Goal: Information Seeking & Learning: Learn about a topic

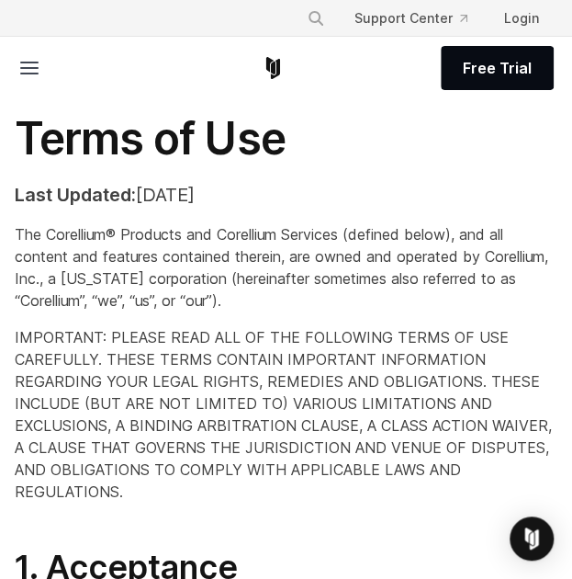
click at [456, 265] on p "The Corellium® Products and Corellium Services (defined below), and all content…" at bounding box center [286, 267] width 543 height 88
click at [22, 57] on icon at bounding box center [29, 68] width 22 height 22
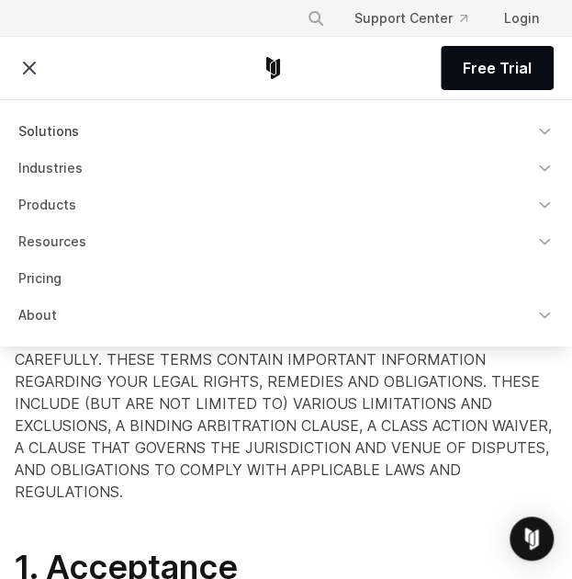
click at [30, 134] on link "Solutions" at bounding box center [286, 131] width 558 height 33
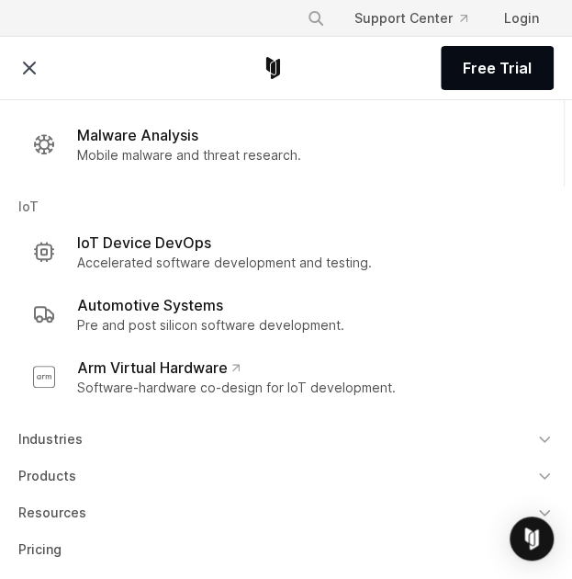
scroll to position [264, 0]
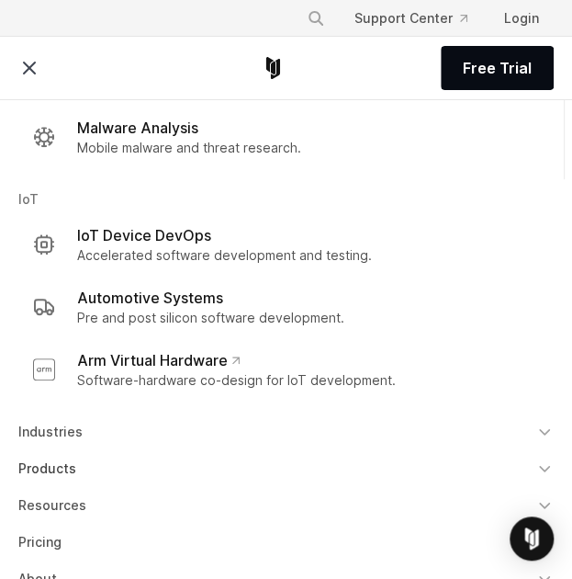
click at [535, 467] on icon "Navigation Menu" at bounding box center [544, 468] width 18 height 18
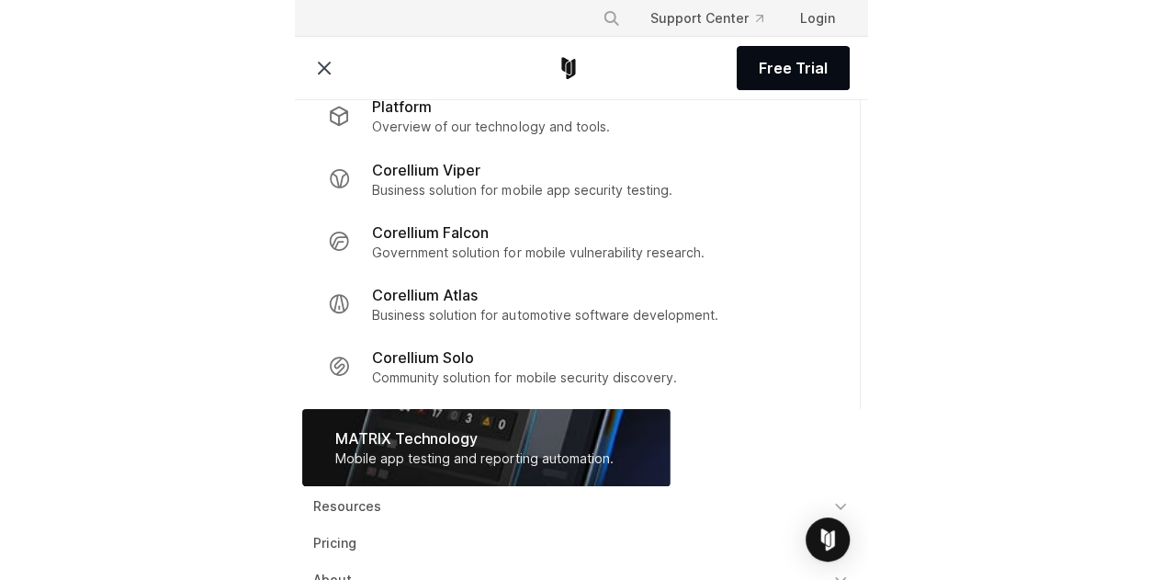
scroll to position [0, 0]
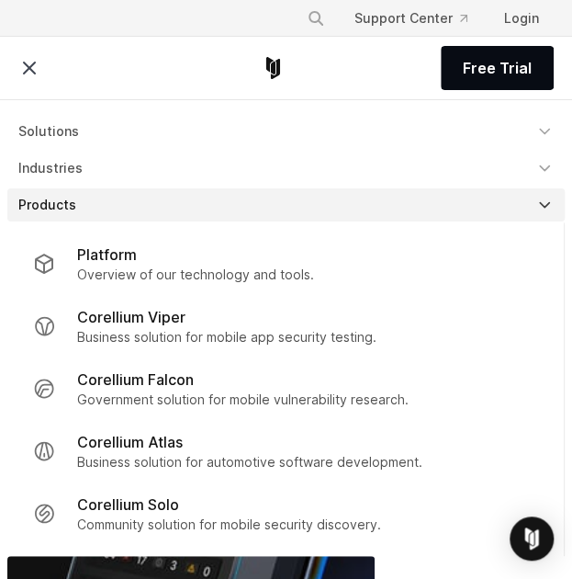
click at [17, 63] on div "Free Trial Solutions Mobile IoT Industries" at bounding box center [286, 68] width 572 height 62
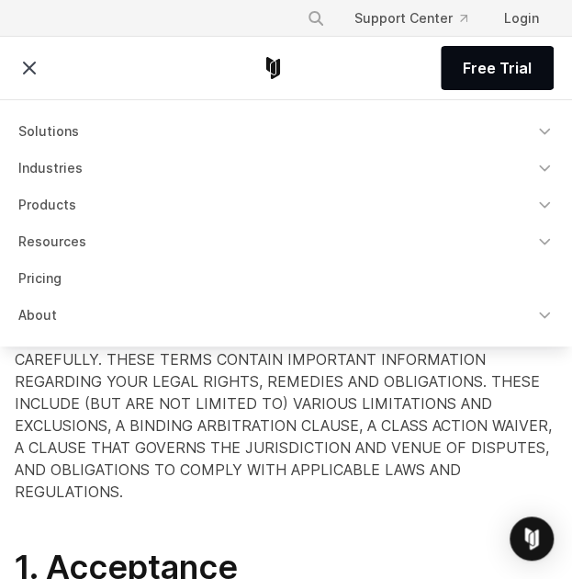
click at [29, 63] on icon at bounding box center [29, 68] width 22 height 22
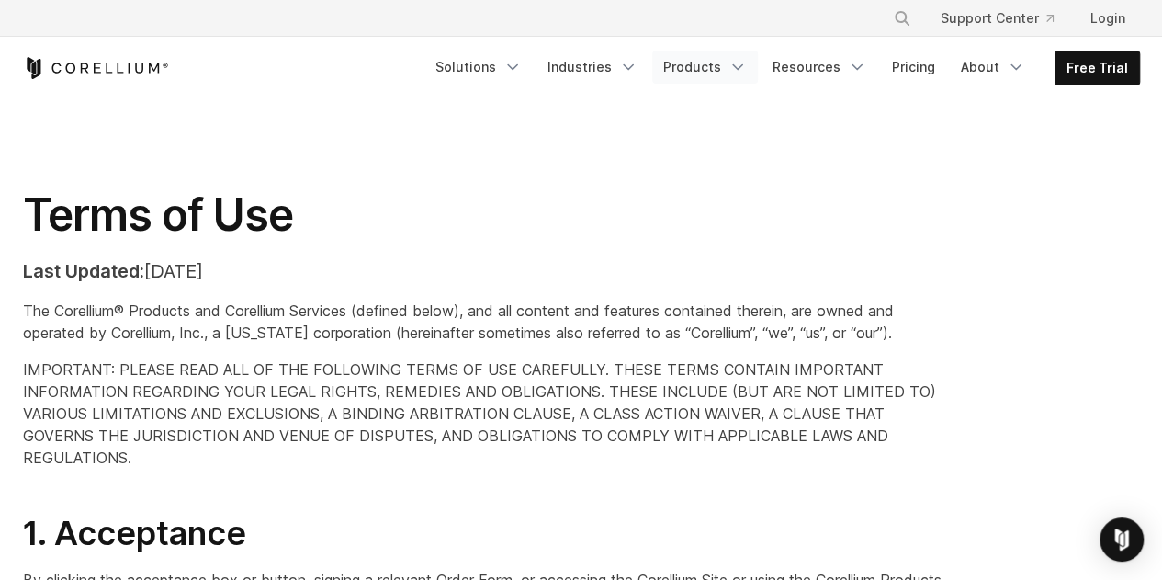
click at [571, 76] on link "Products" at bounding box center [705, 67] width 106 height 33
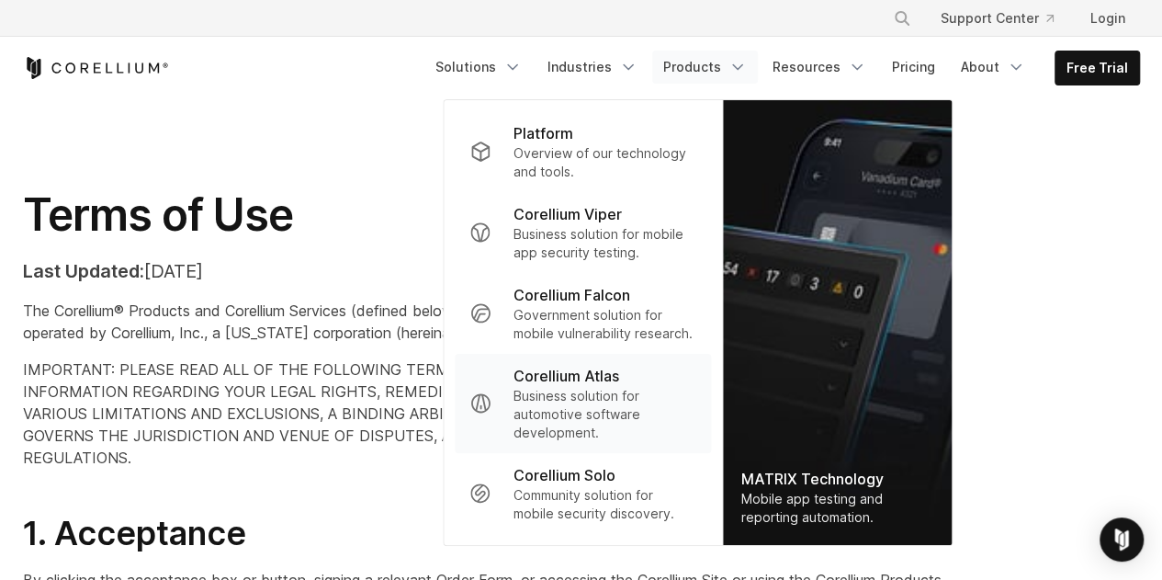
click at [571, 384] on p "Corellium Atlas" at bounding box center [566, 376] width 106 height 22
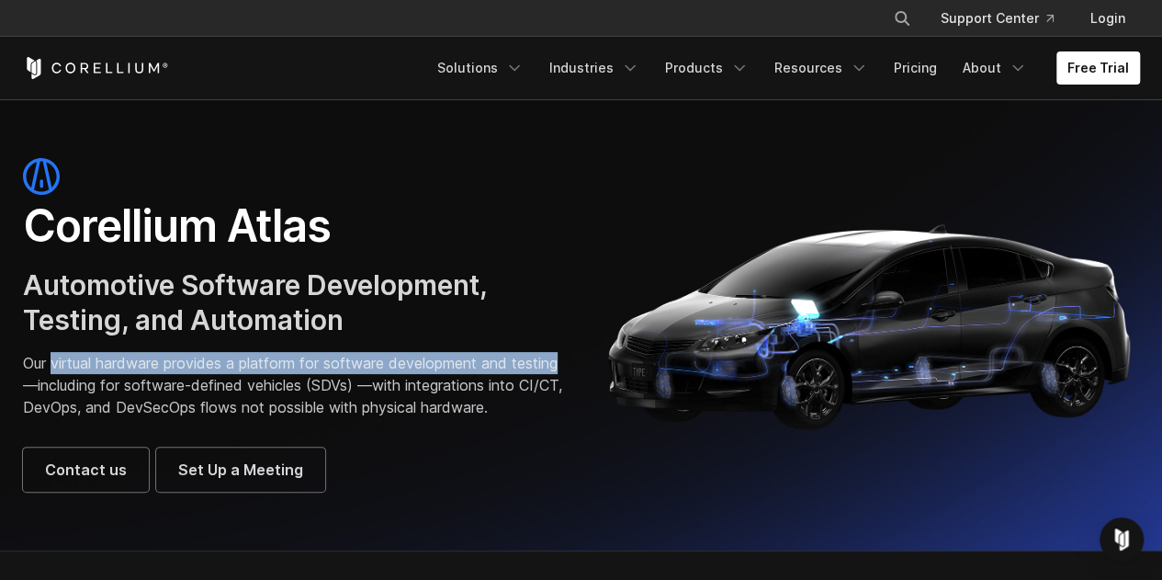
drag, startPoint x: 50, startPoint y: 366, endPoint x: 70, endPoint y: 390, distance: 32.0
click at [70, 390] on p "Our virtual hardware provides a platform for software development and testing—i…" at bounding box center [293, 385] width 540 height 66
copy p "virtual hardware provides a platform for software development and testing"
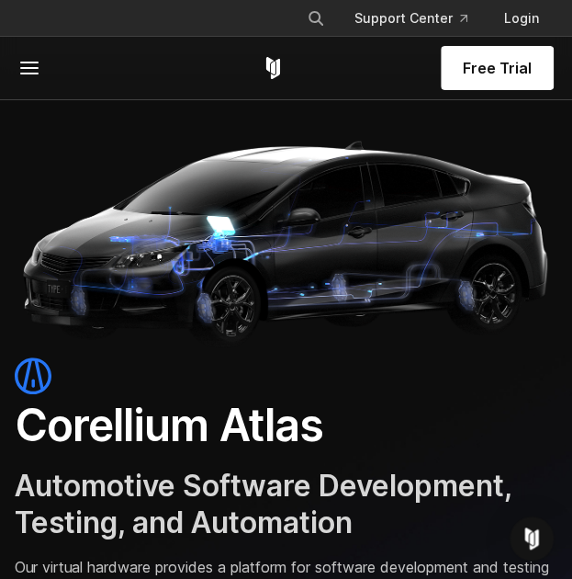
click at [29, 63] on icon at bounding box center [29, 68] width 22 height 22
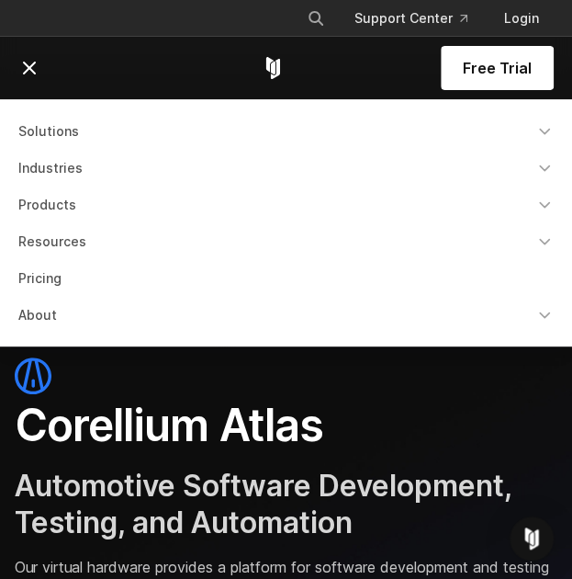
click at [53, 311] on link "About" at bounding box center [286, 315] width 558 height 33
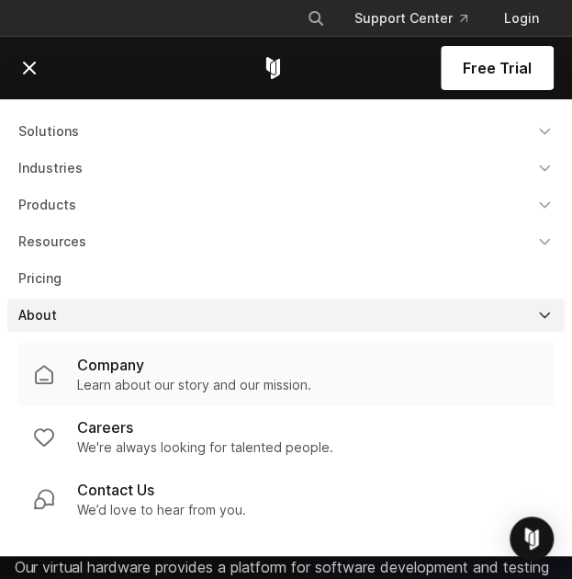
click at [95, 343] on link "Company Learn about our story and our mission." at bounding box center [285, 374] width 535 height 62
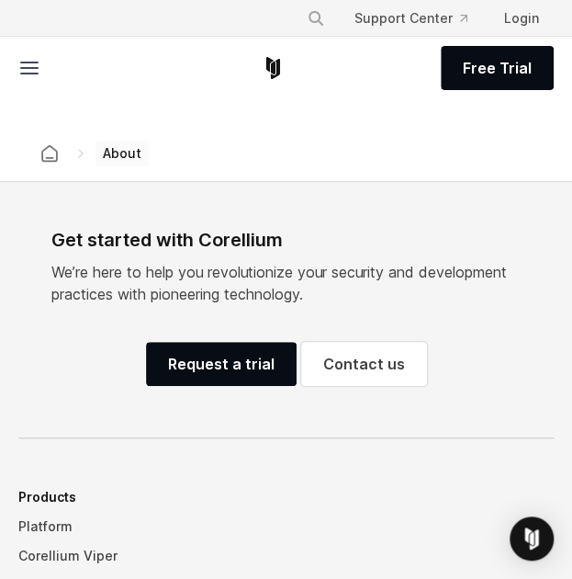
scroll to position [3931, 0]
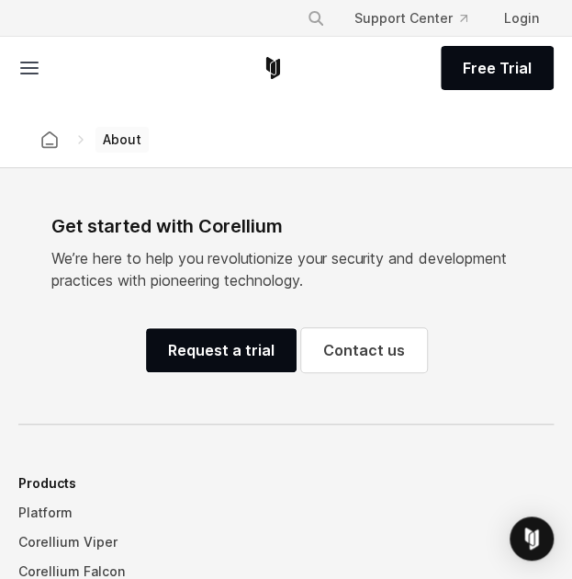
click at [26, 73] on line at bounding box center [29, 73] width 17 height 0
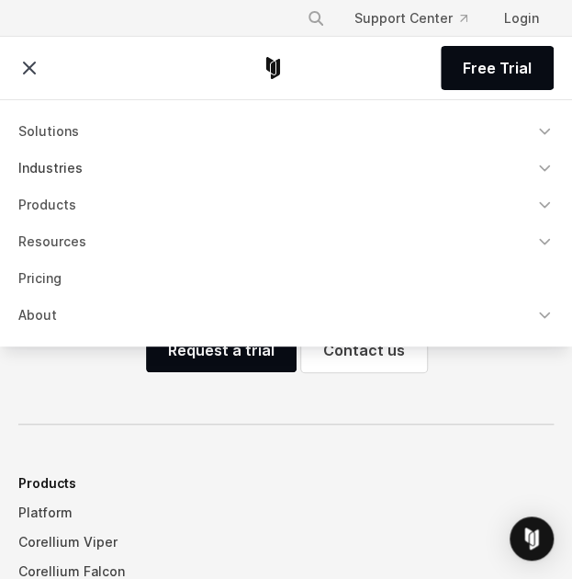
click at [59, 166] on link "Industries" at bounding box center [286, 168] width 558 height 33
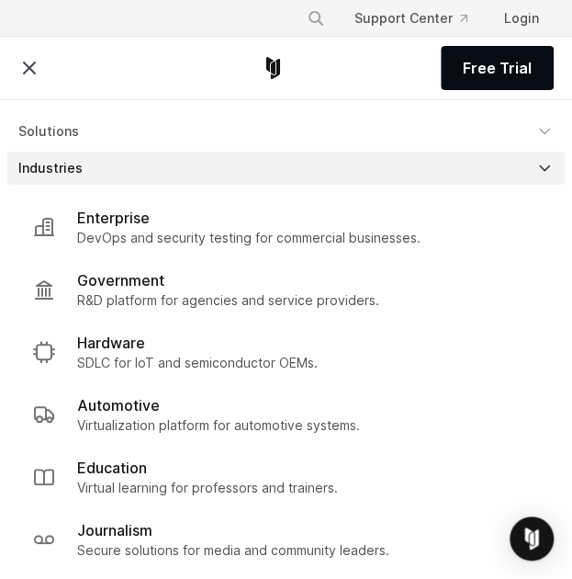
click at [61, 164] on link "Industries" at bounding box center [286, 168] width 558 height 33
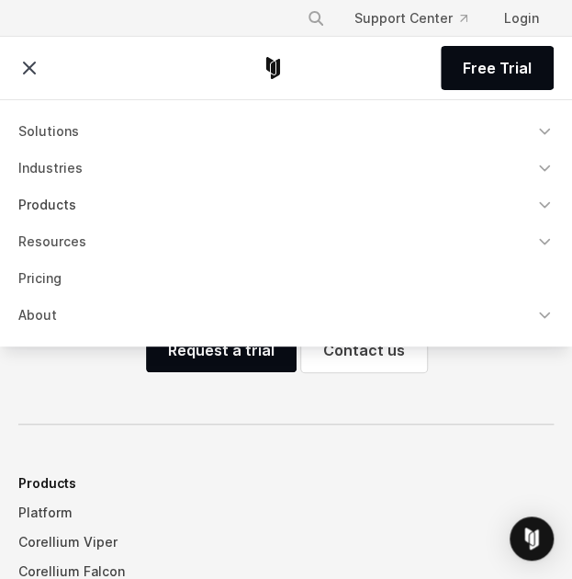
click at [51, 200] on link "Products" at bounding box center [286, 204] width 558 height 33
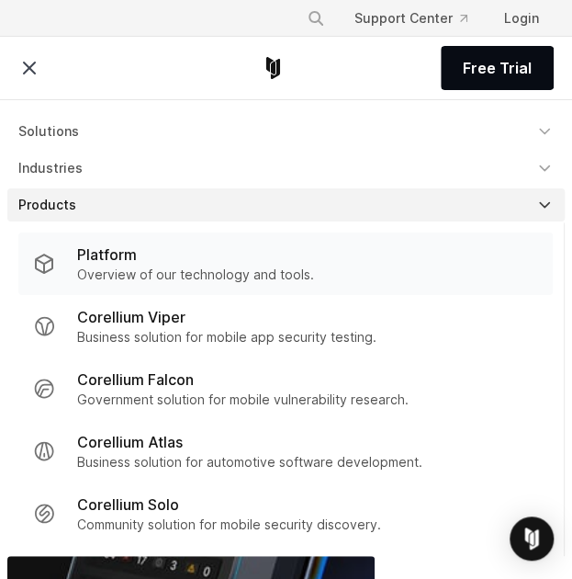
click at [129, 255] on p "Platform" at bounding box center [107, 254] width 60 height 22
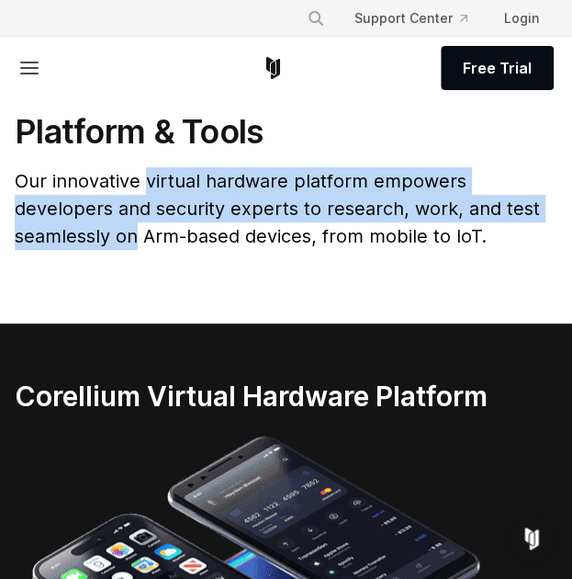
drag, startPoint x: 143, startPoint y: 183, endPoint x: 135, endPoint y: 229, distance: 46.7
click at [135, 229] on span "Our innovative virtual hardware platform empowers developers and security exper…" at bounding box center [277, 208] width 525 height 77
copy span "virtual hardware platform empowers developers and security experts to research,…"
